Goal: Task Accomplishment & Management: Manage account settings

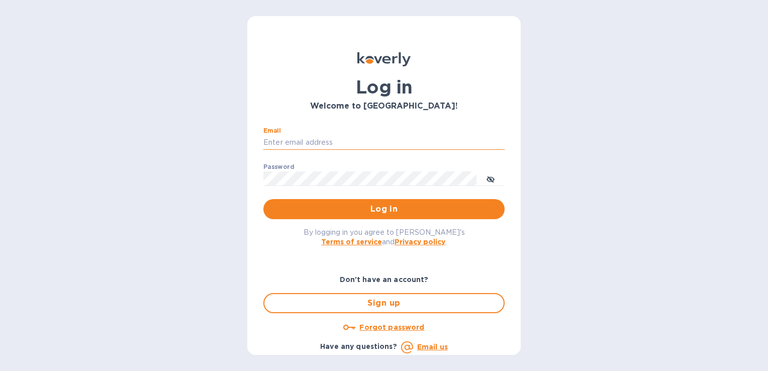
click at [319, 144] on input "Email" at bounding box center [383, 142] width 241 height 15
type input "m.bertolotti@pandionlogistics.com"
click at [263, 199] on button "Log in" at bounding box center [383, 209] width 241 height 20
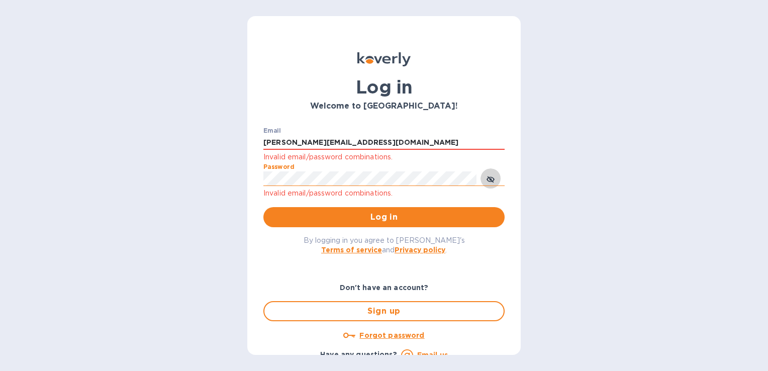
click at [490, 180] on icon "toggle password visibility" at bounding box center [491, 180] width 3 height 3
click at [263, 207] on button "Log in" at bounding box center [383, 217] width 241 height 20
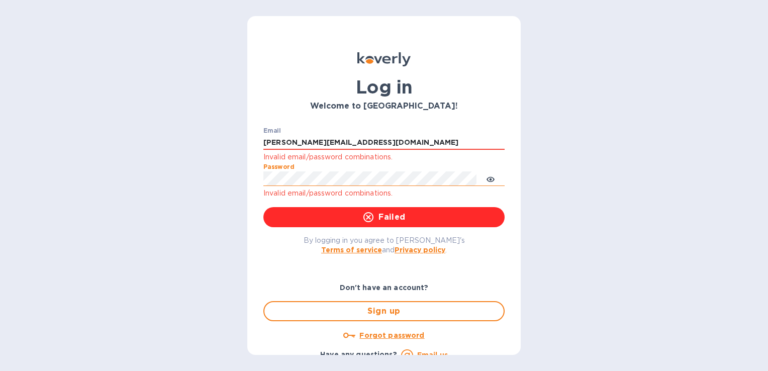
click button "Failed" at bounding box center [383, 217] width 241 height 20
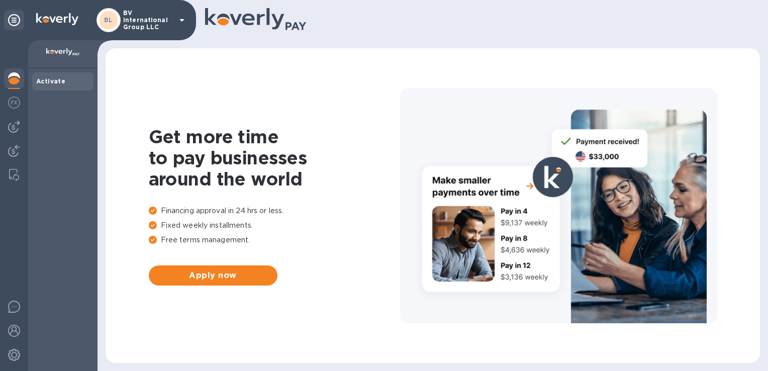
click at [163, 21] on p "BV International Group LLC" at bounding box center [148, 20] width 50 height 21
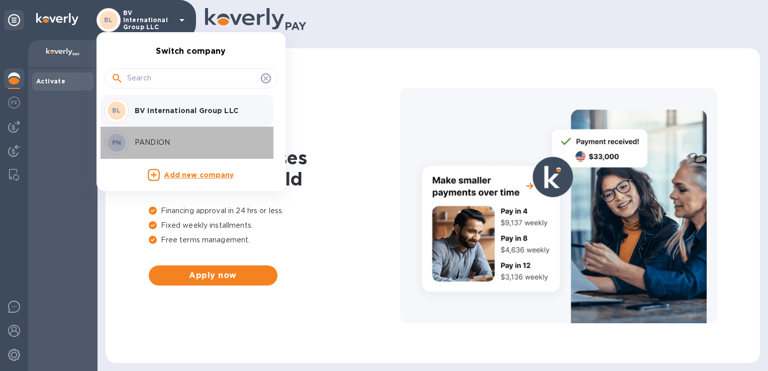
click at [130, 140] on div "PN" at bounding box center [118, 143] width 26 height 24
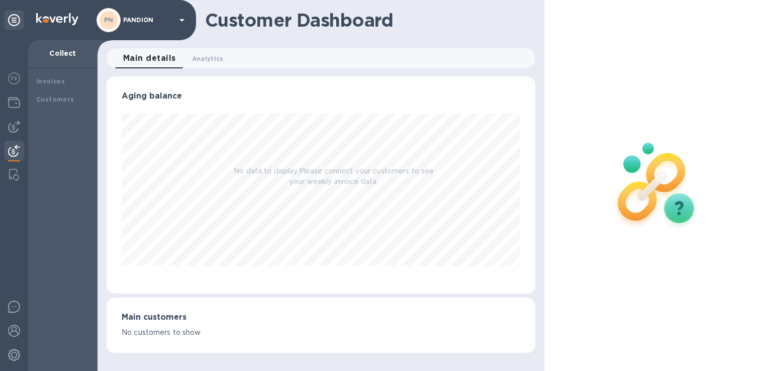
scroll to position [217, 428]
click at [14, 98] on img at bounding box center [14, 103] width 12 height 12
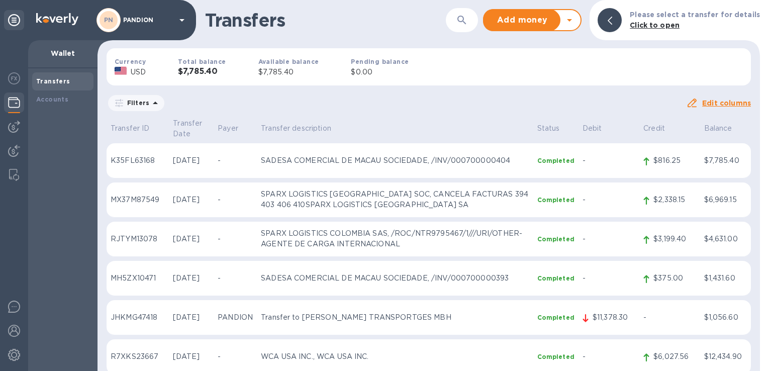
click at [24, 96] on div at bounding box center [14, 205] width 28 height 331
click at [19, 100] on img at bounding box center [14, 103] width 12 height 12
click at [19, 352] on img at bounding box center [14, 355] width 12 height 12
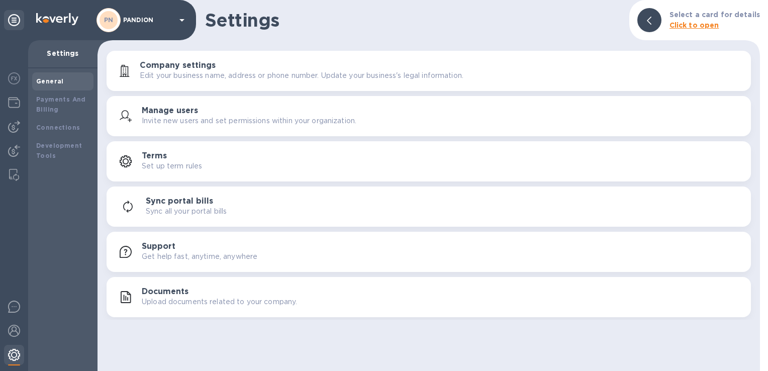
click at [19, 352] on img at bounding box center [14, 355] width 12 height 12
click at [15, 333] on img at bounding box center [14, 331] width 12 height 12
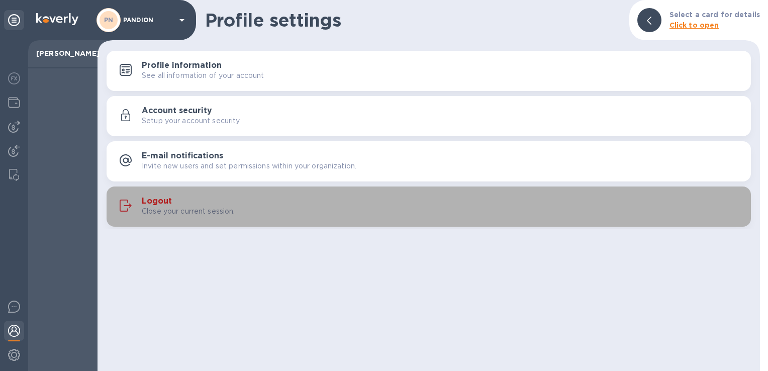
click at [153, 210] on p "Close your current session." at bounding box center [189, 211] width 94 height 11
